Goal: Transaction & Acquisition: Book appointment/travel/reservation

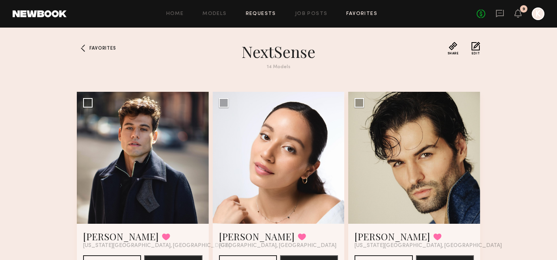
click at [258, 12] on link "Requests" at bounding box center [261, 13] width 30 height 5
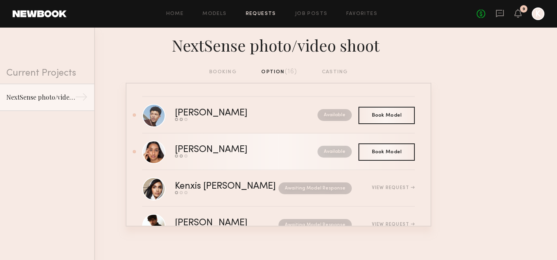
click at [195, 143] on link "Alysha H. Send request Model response Book model Available" at bounding box center [278, 152] width 273 height 37
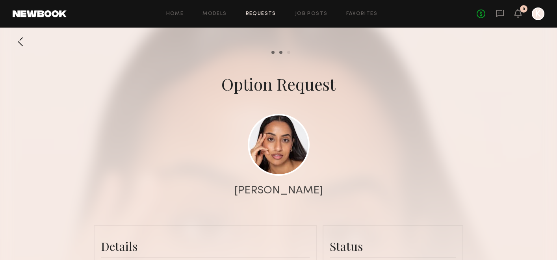
click at [368, 17] on div "Home Models Requests Job Posts Favorites Sign Out No fees up to $5,000 9 K" at bounding box center [306, 13] width 478 height 13
click at [365, 13] on link "Favorites" at bounding box center [362, 13] width 31 height 5
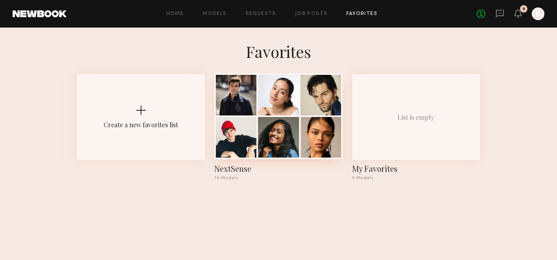
click at [338, 97] on div at bounding box center [321, 95] width 41 height 41
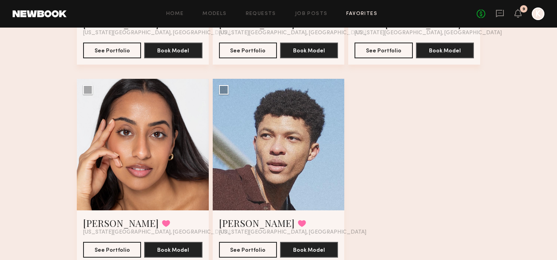
scroll to position [816, 0]
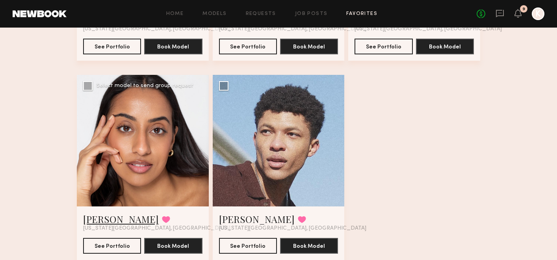
click at [111, 219] on link "[PERSON_NAME]" at bounding box center [121, 219] width 76 height 13
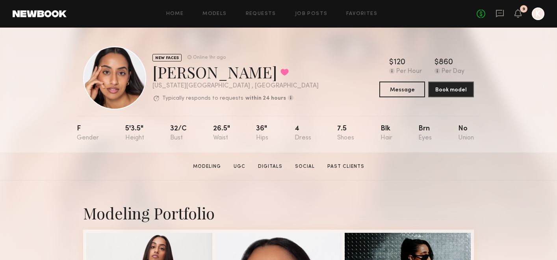
click at [268, 17] on div "Home Models Requests Job Posts Favorites Sign Out No fees up to $5,000 9 K" at bounding box center [306, 13] width 478 height 13
click at [267, 15] on link "Requests" at bounding box center [261, 13] width 30 height 5
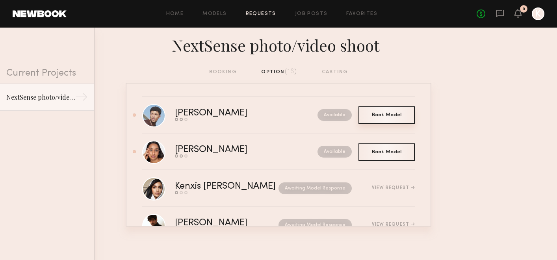
click at [399, 117] on div "Book Model Book" at bounding box center [387, 114] width 56 height 17
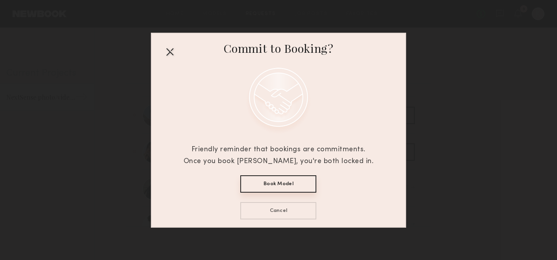
click at [166, 50] on div at bounding box center [170, 51] width 13 height 13
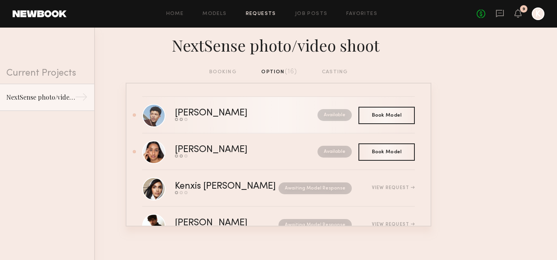
click at [197, 114] on div "[PERSON_NAME]" at bounding box center [229, 113] width 108 height 9
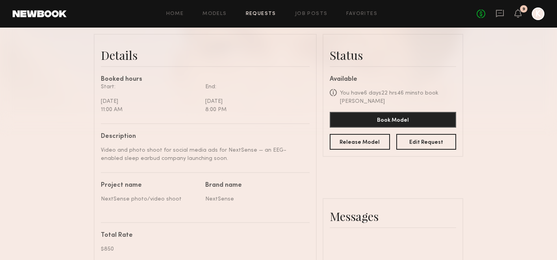
scroll to position [192, 0]
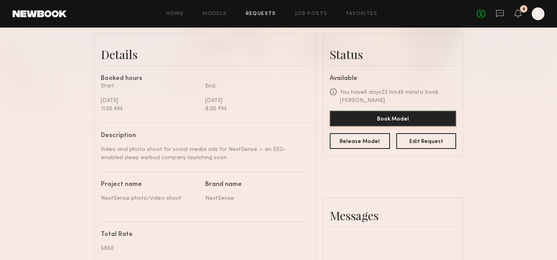
click at [393, 117] on button "Book Model" at bounding box center [393, 119] width 127 height 16
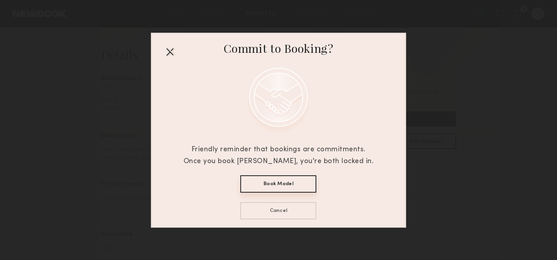
click at [289, 188] on button "Book Model" at bounding box center [279, 183] width 76 height 17
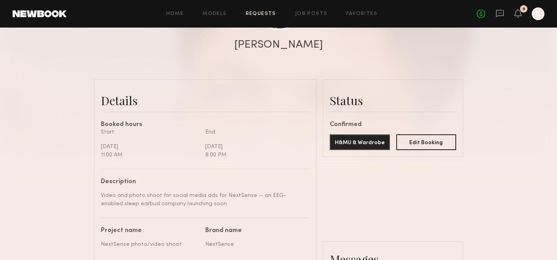
scroll to position [97, 0]
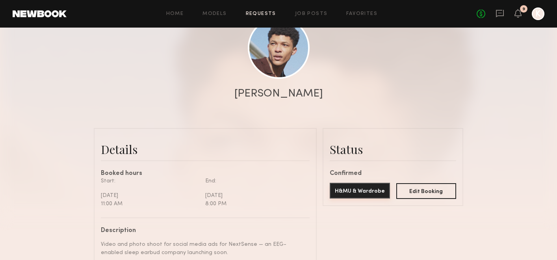
click at [364, 185] on button "H&MU & Wardrobe" at bounding box center [360, 191] width 60 height 16
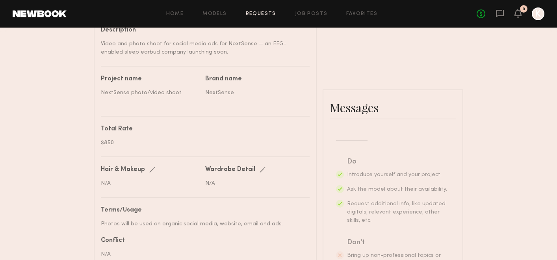
scroll to position [144, 0]
click at [486, 11] on div "No fees up to $5,000 9 K" at bounding box center [511, 13] width 68 height 13
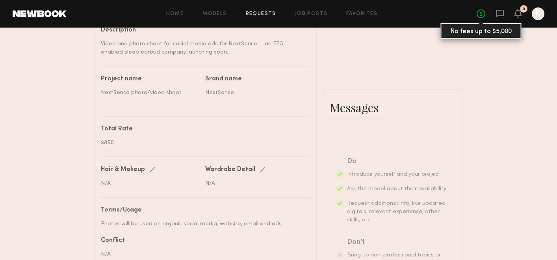
click at [483, 12] on link "No fees up to $5,000" at bounding box center [481, 13] width 9 height 9
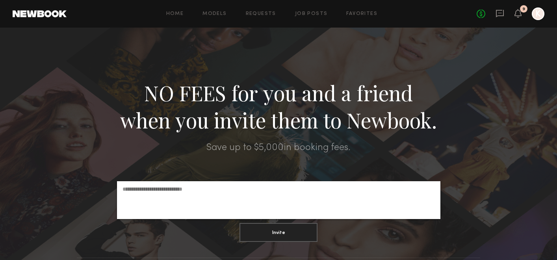
click at [539, 15] on div at bounding box center [538, 13] width 13 height 13
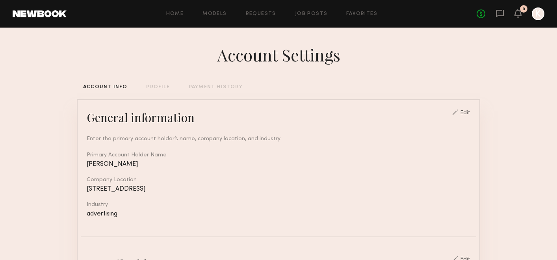
click at [305, 7] on div "Home Models Requests Job Posts Favorites Sign Out No fees up to $5,000 9 K" at bounding box center [306, 13] width 478 height 13
click at [306, 13] on link "Job Posts" at bounding box center [311, 13] width 33 height 5
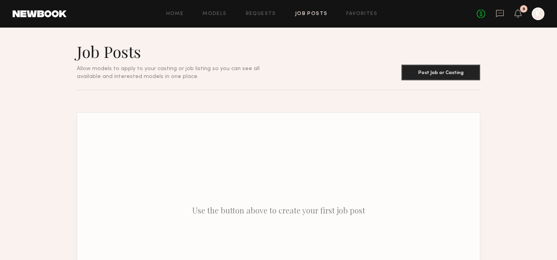
click at [166, 13] on div "Home Models Requests Job Posts Favorites Sign Out" at bounding box center [272, 13] width 410 height 5
click at [263, 5] on header "Home Models Requests Job Posts Favorites Sign Out No fees up to $5,000 9 K" at bounding box center [278, 14] width 557 height 28
click at [263, 11] on link "Requests" at bounding box center [261, 13] width 30 height 5
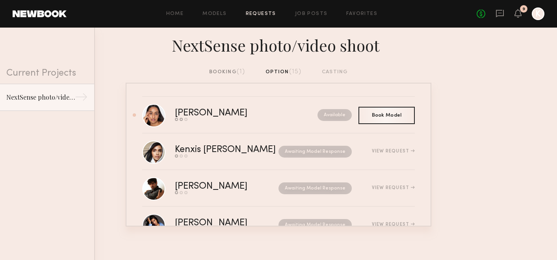
click at [339, 76] on div "booking (1) option (15) casting" at bounding box center [278, 72] width 139 height 9
click at [227, 70] on div "booking (1)" at bounding box center [227, 72] width 36 height 9
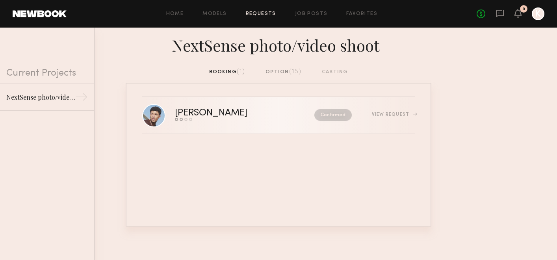
click at [395, 115] on div "View Request" at bounding box center [393, 114] width 43 height 5
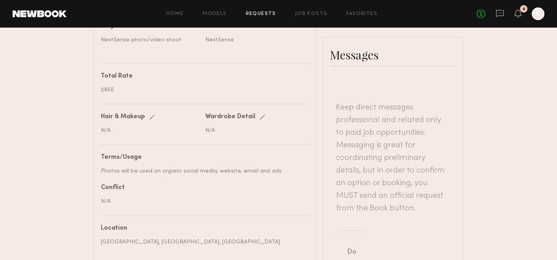
scroll to position [455, 0]
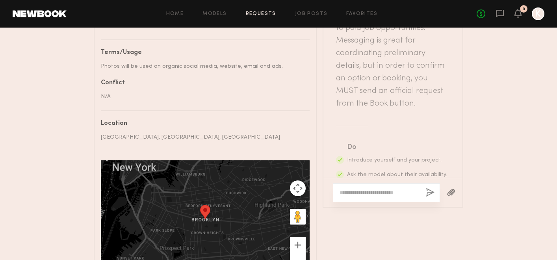
click at [367, 190] on textarea at bounding box center [380, 193] width 80 height 8
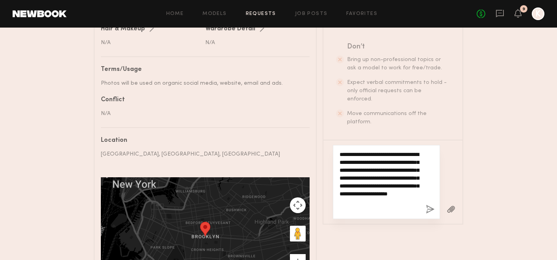
scroll to position [454, 0]
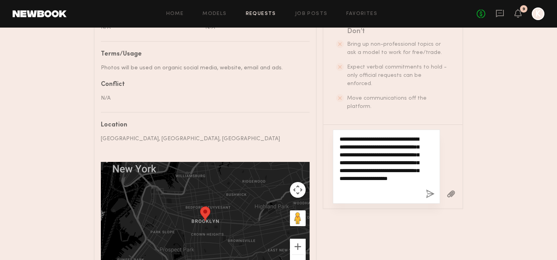
click at [387, 180] on textarea "**********" at bounding box center [380, 166] width 80 height 63
drag, startPoint x: 392, startPoint y: 192, endPoint x: 393, endPoint y: 186, distance: 6.3
click at [393, 186] on textarea "**********" at bounding box center [380, 166] width 80 height 63
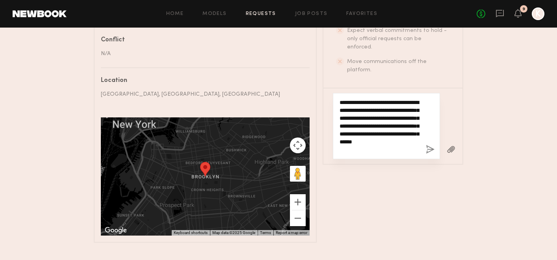
scroll to position [507, 0]
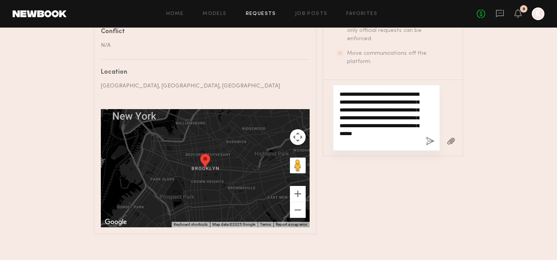
type textarea "**********"
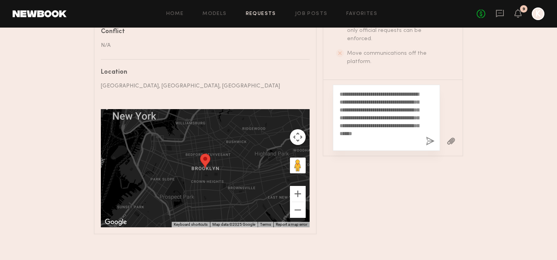
click at [429, 142] on button "button" at bounding box center [430, 142] width 9 height 10
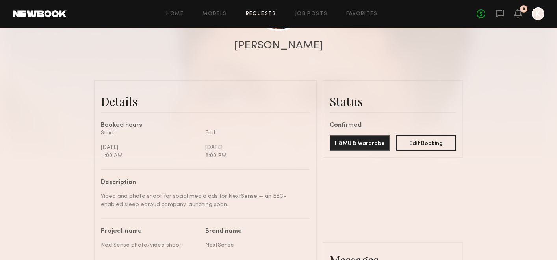
scroll to position [0, 0]
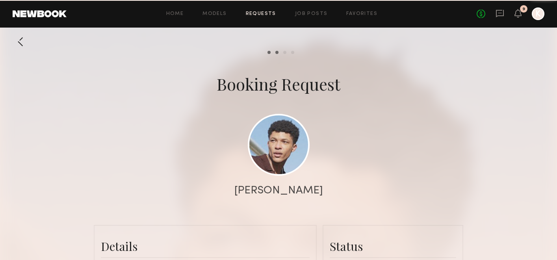
scroll to position [278, 0]
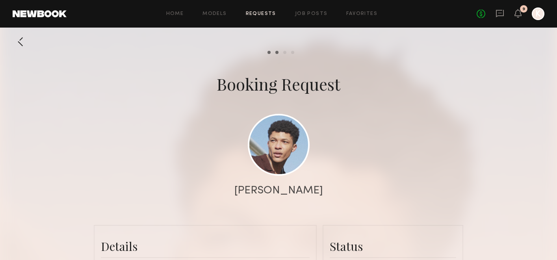
click at [266, 80] on div "Booking Request" at bounding box center [279, 84] width 124 height 22
click at [519, 12] on icon at bounding box center [518, 13] width 6 height 6
